Goal: Navigation & Orientation: Find specific page/section

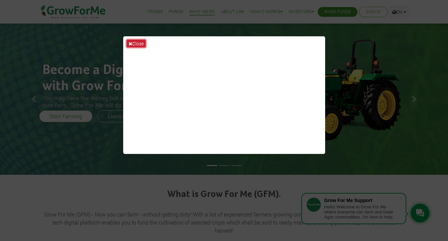
click at [140, 42] on button "Close" at bounding box center [136, 44] width 19 height 8
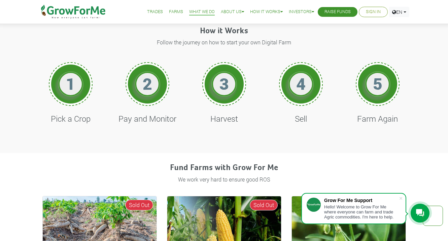
scroll to position [66, 0]
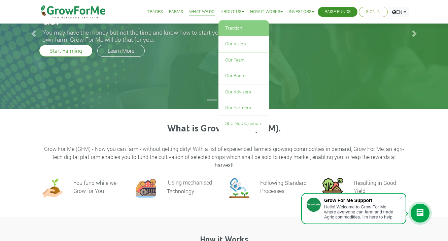
click at [228, 29] on link "Traction" at bounding box center [244, 28] width 51 height 15
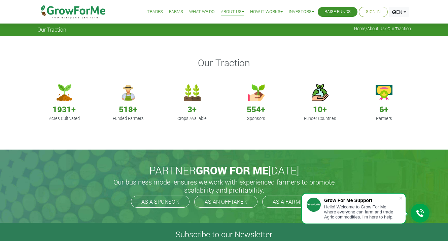
click at [152, 11] on link "Trades" at bounding box center [155, 11] width 16 height 7
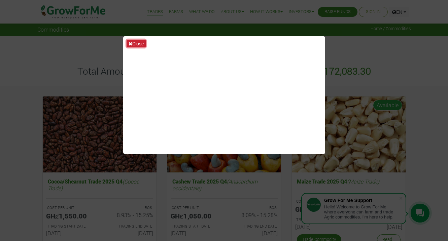
click at [131, 44] on icon at bounding box center [131, 43] width 4 height 5
